Goal: Navigation & Orientation: Find specific page/section

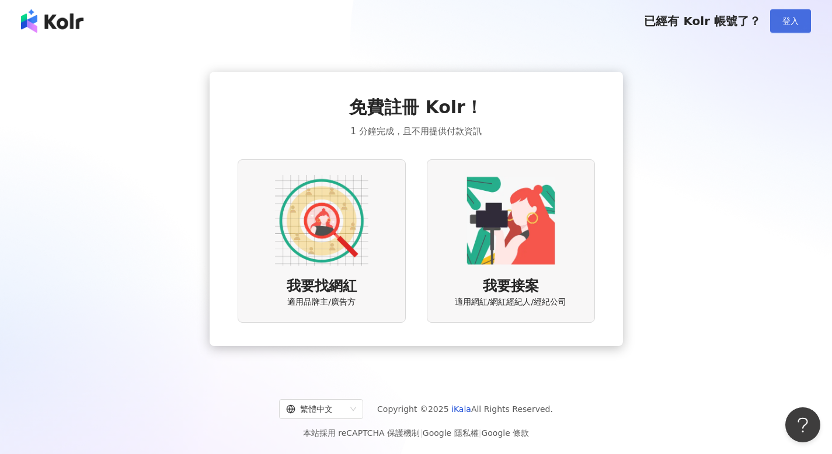
click at [778, 20] on button "登入" at bounding box center [790, 20] width 41 height 23
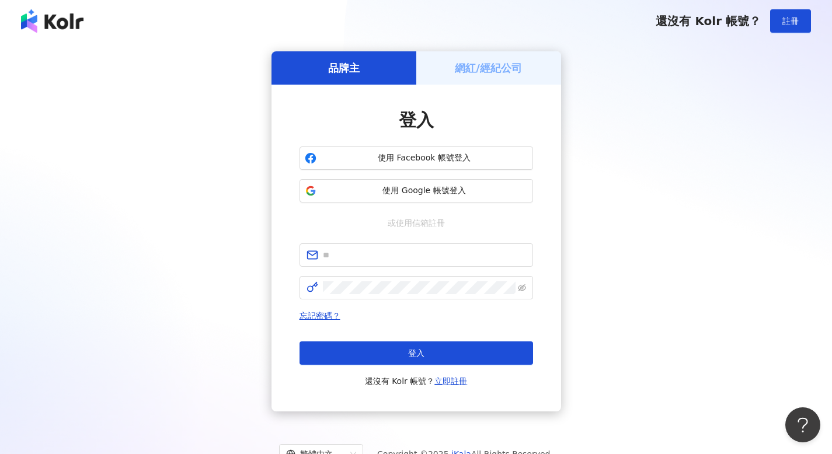
click at [488, 74] on h5 "網紅/經紀公司" at bounding box center [488, 68] width 67 height 15
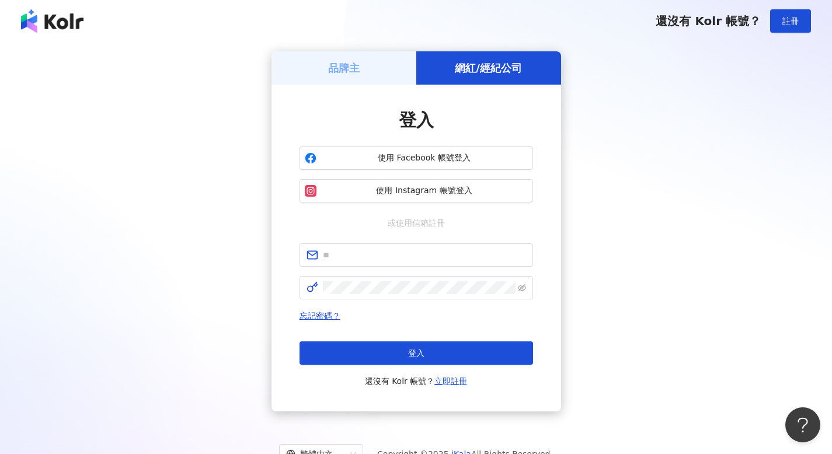
click at [392, 62] on div "品牌主" at bounding box center [344, 67] width 145 height 33
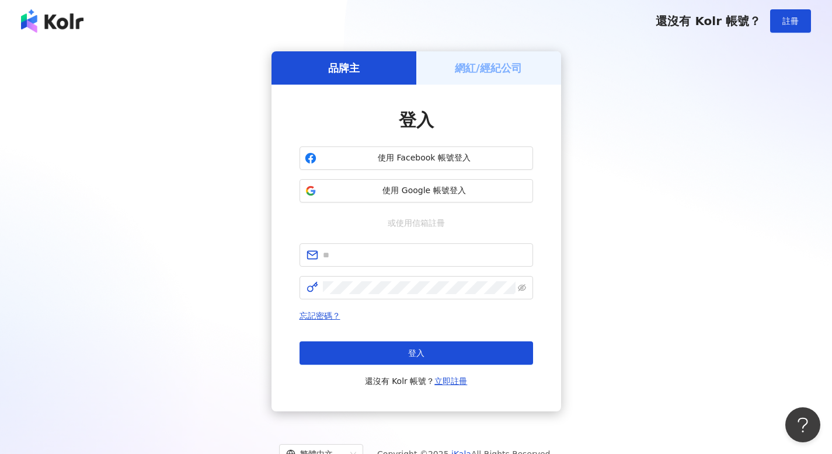
click at [443, 59] on div "網紅/經紀公司" at bounding box center [488, 67] width 145 height 33
